Goal: Information Seeking & Learning: Learn about a topic

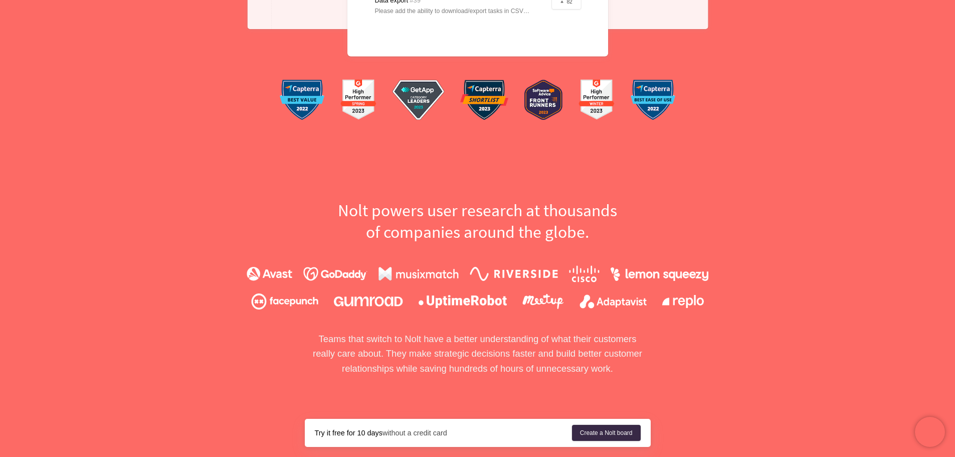
scroll to position [552, 0]
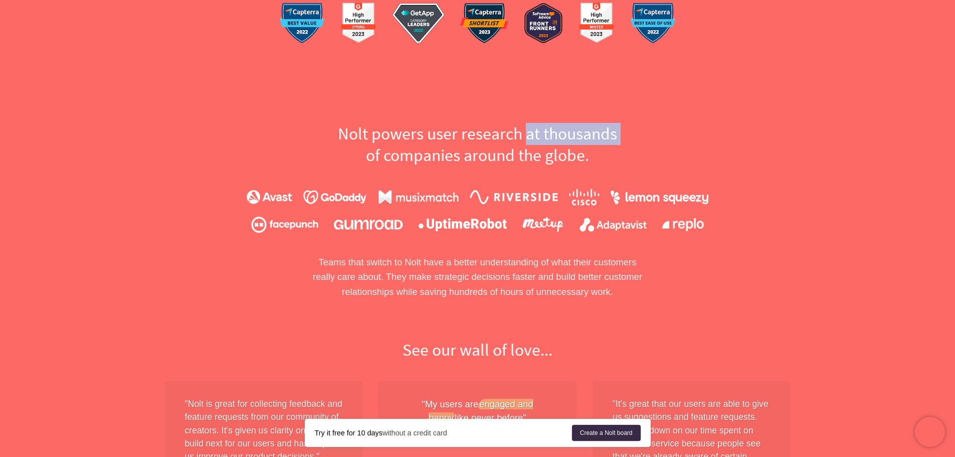
drag, startPoint x: 322, startPoint y: 143, endPoint x: 528, endPoint y: 141, distance: 205.6
click at [527, 140] on h2 "[PERSON_NAME] user research at thousands of companies around the globe." at bounding box center [478, 145] width 346 height 44
click at [746, 156] on div "[PERSON_NAME] user research at thousands of companies around the globe. Teams t…" at bounding box center [478, 211] width 642 height 177
drag, startPoint x: 678, startPoint y: 167, endPoint x: 189, endPoint y: 125, distance: 490.8
click at [189, 125] on div "[PERSON_NAME] user research at thousands of companies around the globe. Teams t…" at bounding box center [478, 211] width 642 height 177
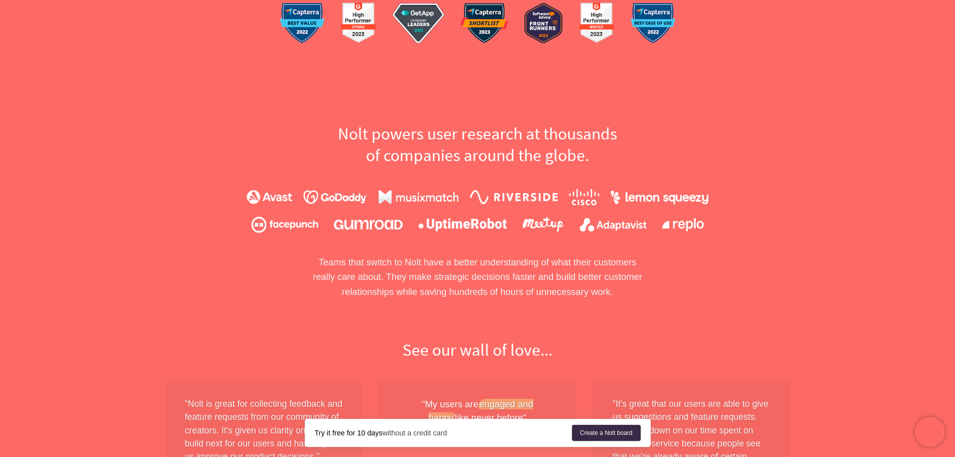
click at [639, 139] on h2 "[PERSON_NAME] user research at thousands of companies around the globe." at bounding box center [478, 145] width 346 height 44
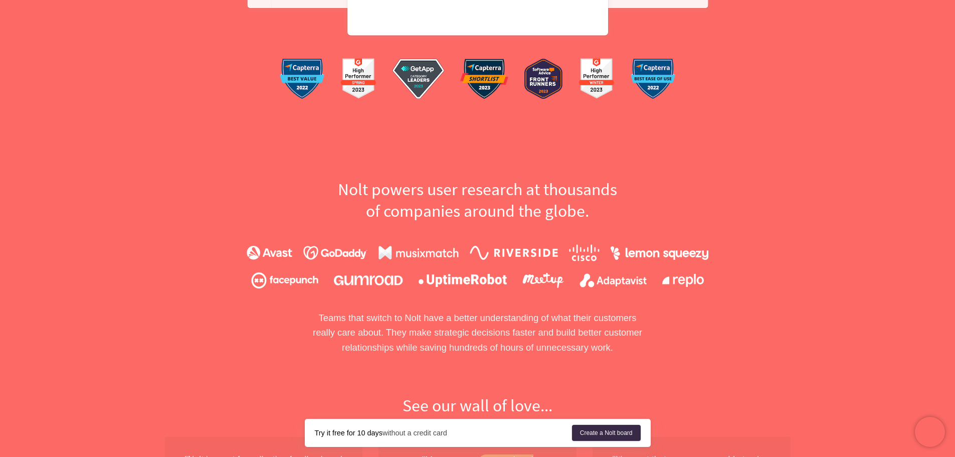
scroll to position [451, 0]
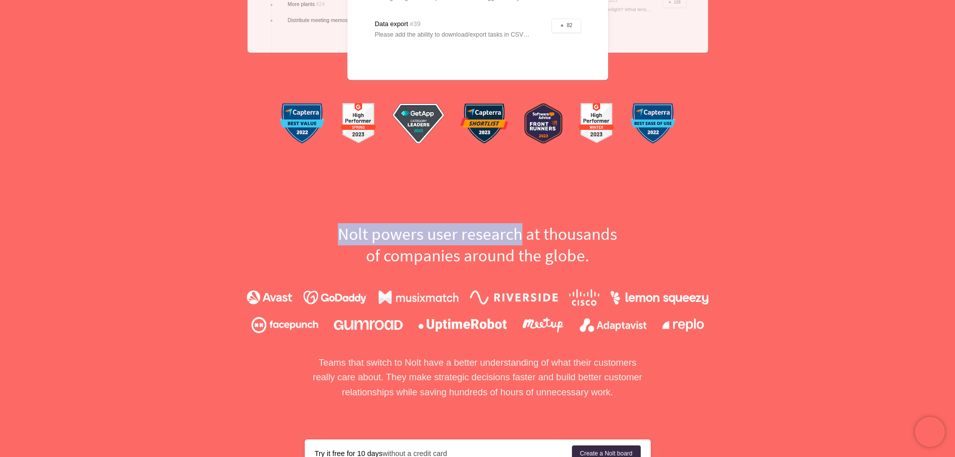
drag, startPoint x: 167, startPoint y: 183, endPoint x: 544, endPoint y: 206, distance: 377.8
click at [736, 225] on div "[PERSON_NAME] user research at thousands of companies around the globe. Teams t…" at bounding box center [478, 311] width 642 height 177
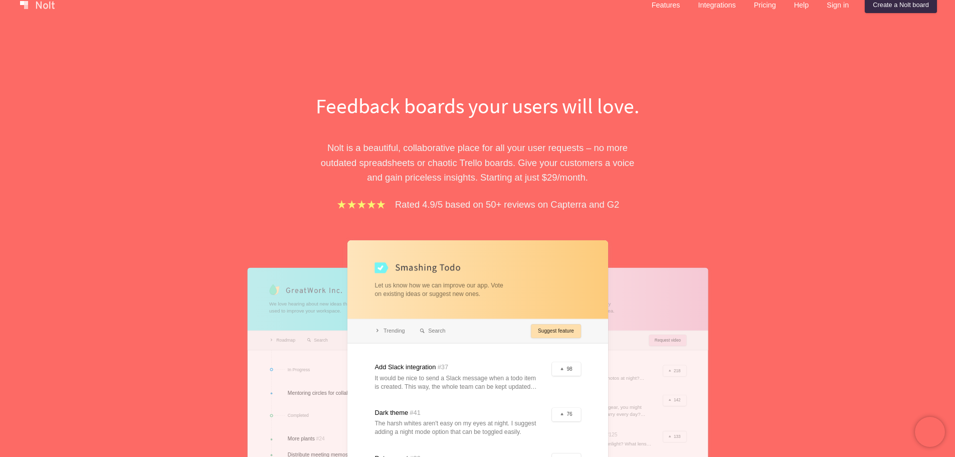
scroll to position [0, 0]
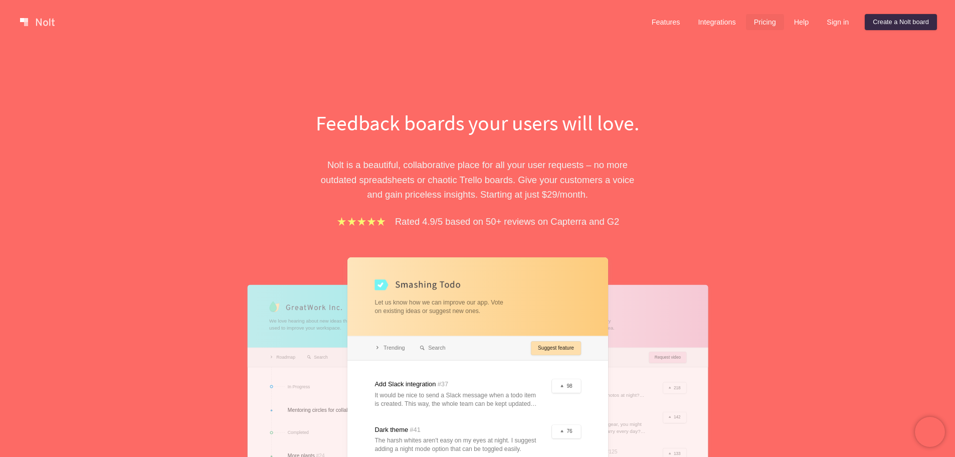
click at [762, 16] on link "Pricing" at bounding box center [765, 22] width 38 height 16
